Goal: Book appointment/travel/reservation

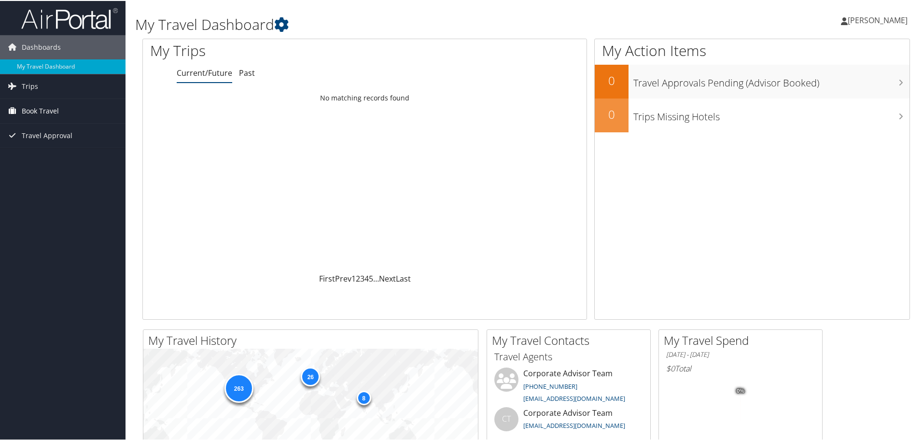
click at [44, 109] on span "Book Travel" at bounding box center [40, 110] width 37 height 24
click at [50, 159] on link "Book/Manage Online Trips" at bounding box center [62, 158] width 125 height 14
click at [35, 113] on span "Book Travel" at bounding box center [40, 110] width 37 height 24
click at [49, 159] on link "Book/Manage Online Trips" at bounding box center [62, 158] width 125 height 14
